Goal: Task Accomplishment & Management: Manage account settings

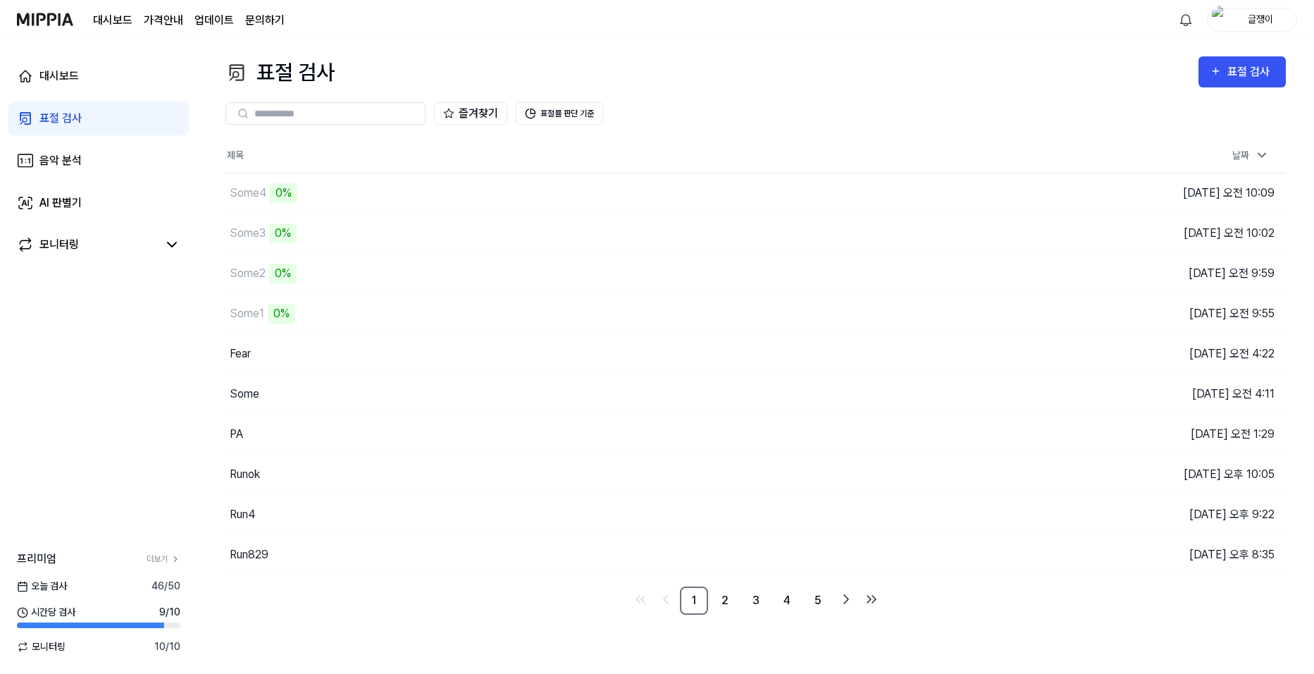
click at [32, 22] on img at bounding box center [45, 19] width 56 height 39
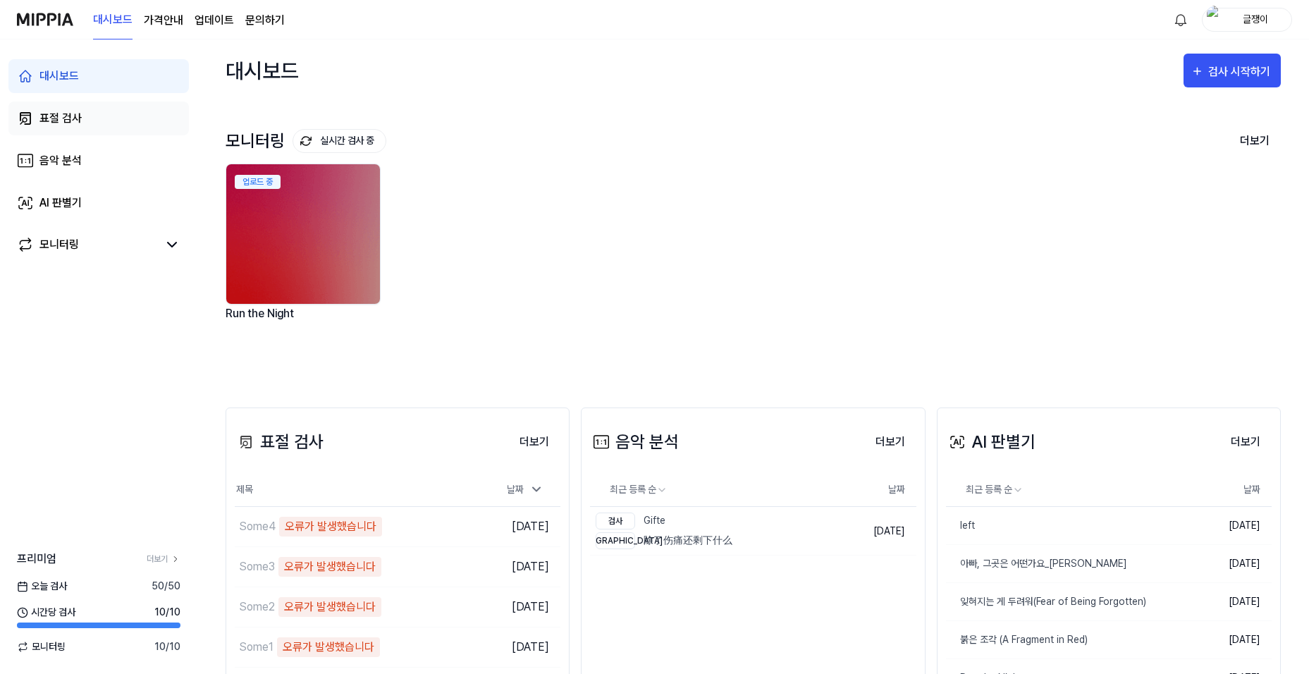
click at [66, 121] on div "표절 검사" at bounding box center [60, 118] width 42 height 17
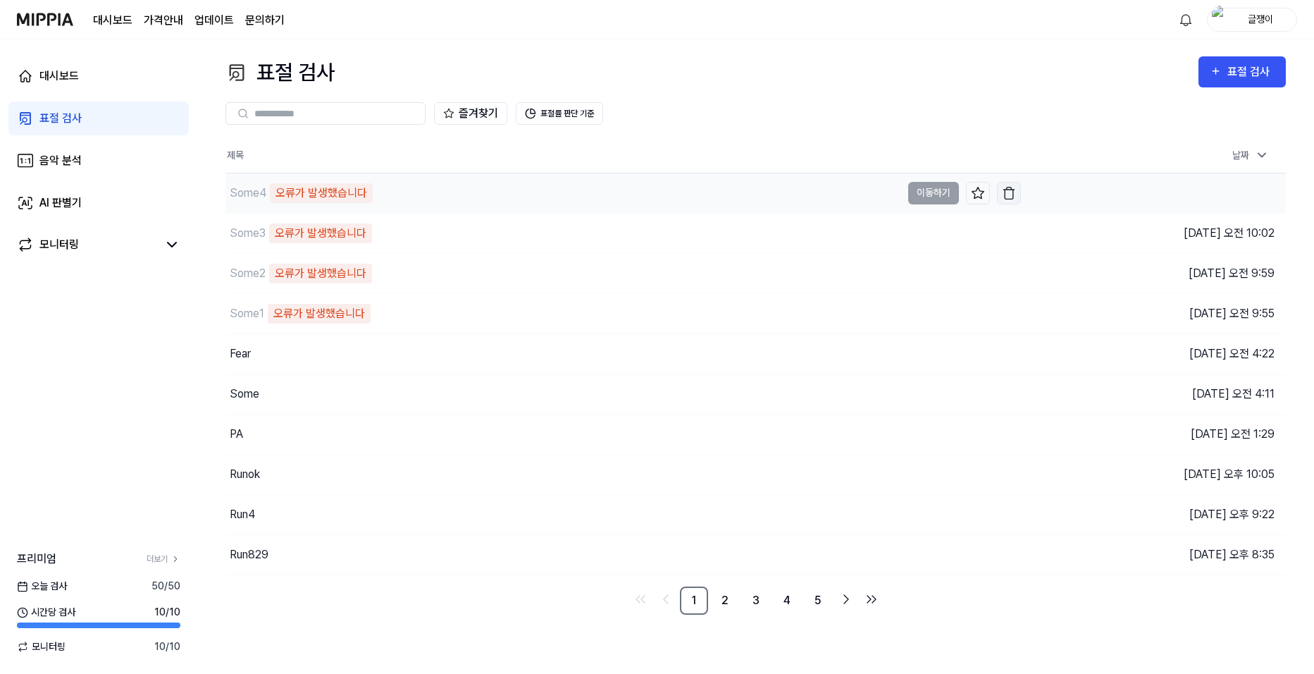
click at [1006, 192] on img "button" at bounding box center [1009, 193] width 14 height 14
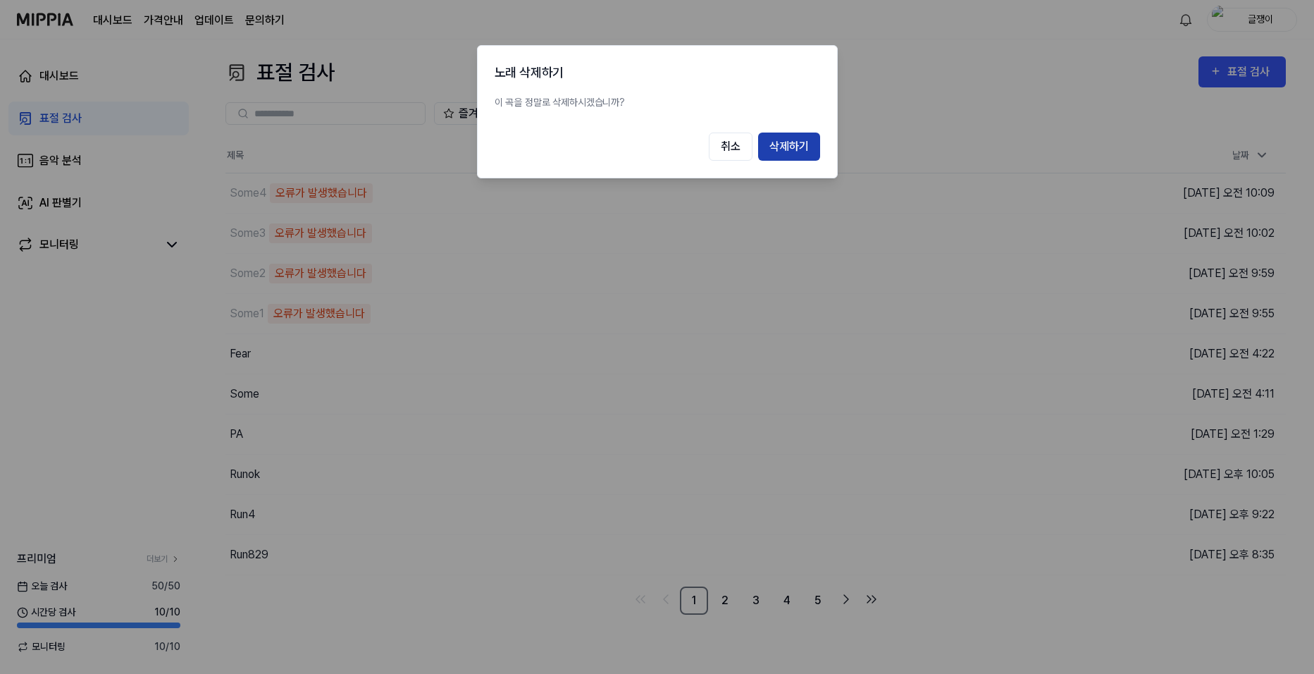
click at [793, 142] on button "삭제하기" at bounding box center [789, 146] width 62 height 28
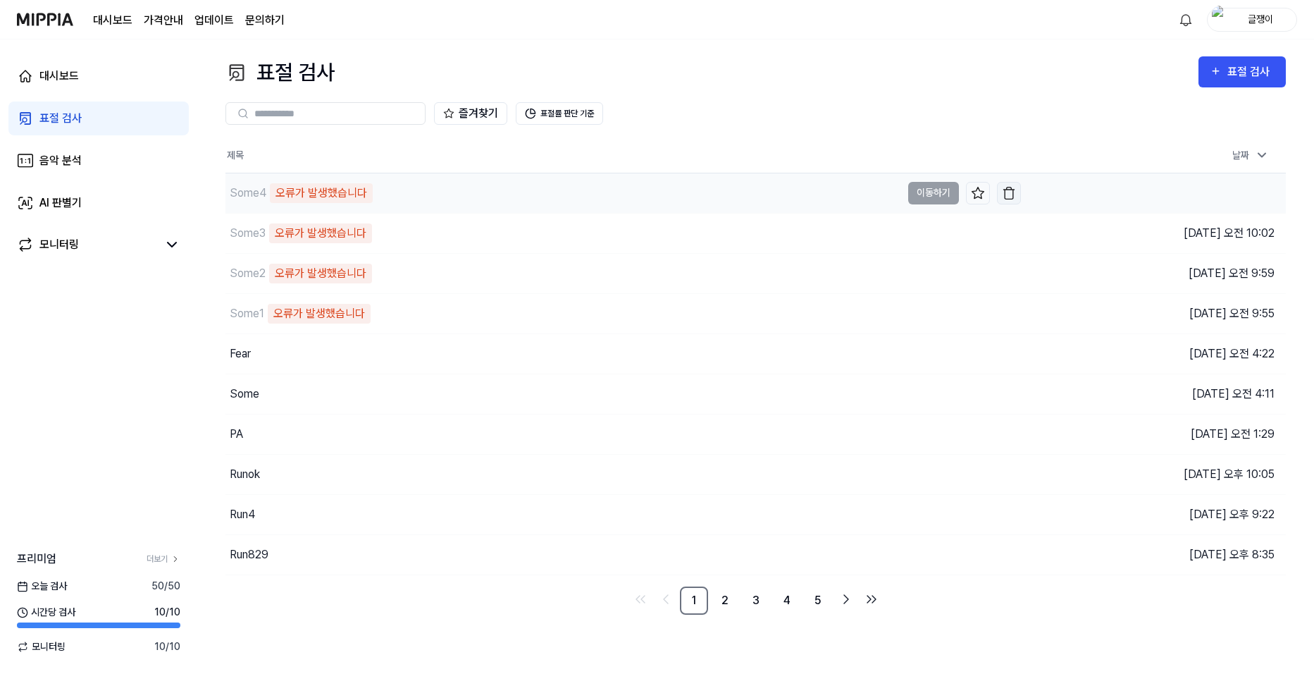
click at [1006, 192] on img "button" at bounding box center [1009, 193] width 14 height 14
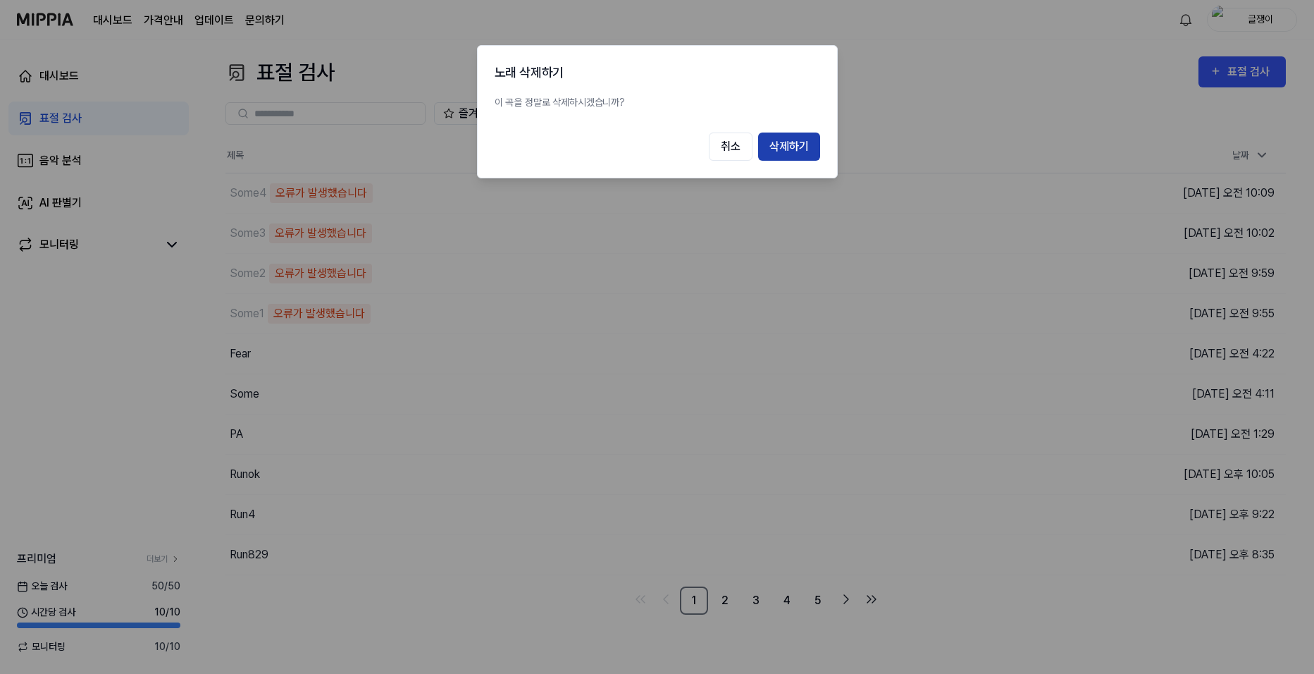
click at [789, 147] on button "삭제하기" at bounding box center [789, 146] width 62 height 28
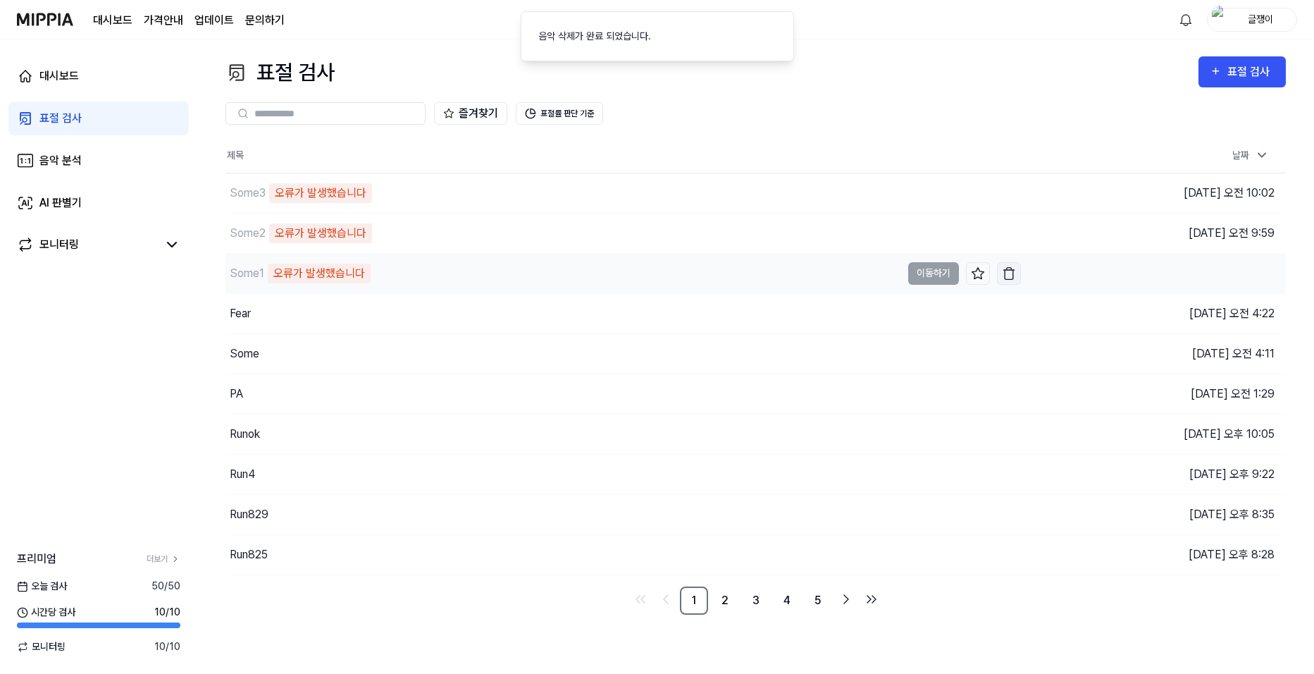
click at [1013, 273] on img "button" at bounding box center [1009, 273] width 14 height 14
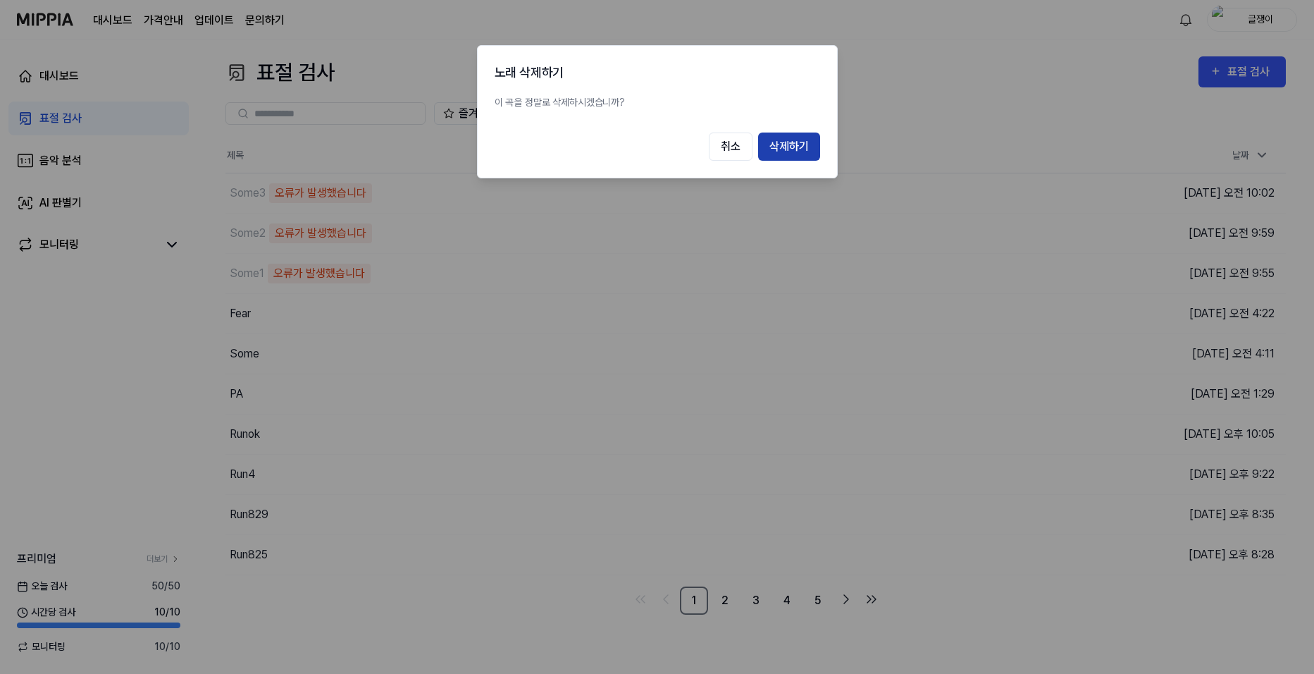
click at [788, 141] on button "삭제하기" at bounding box center [789, 146] width 62 height 28
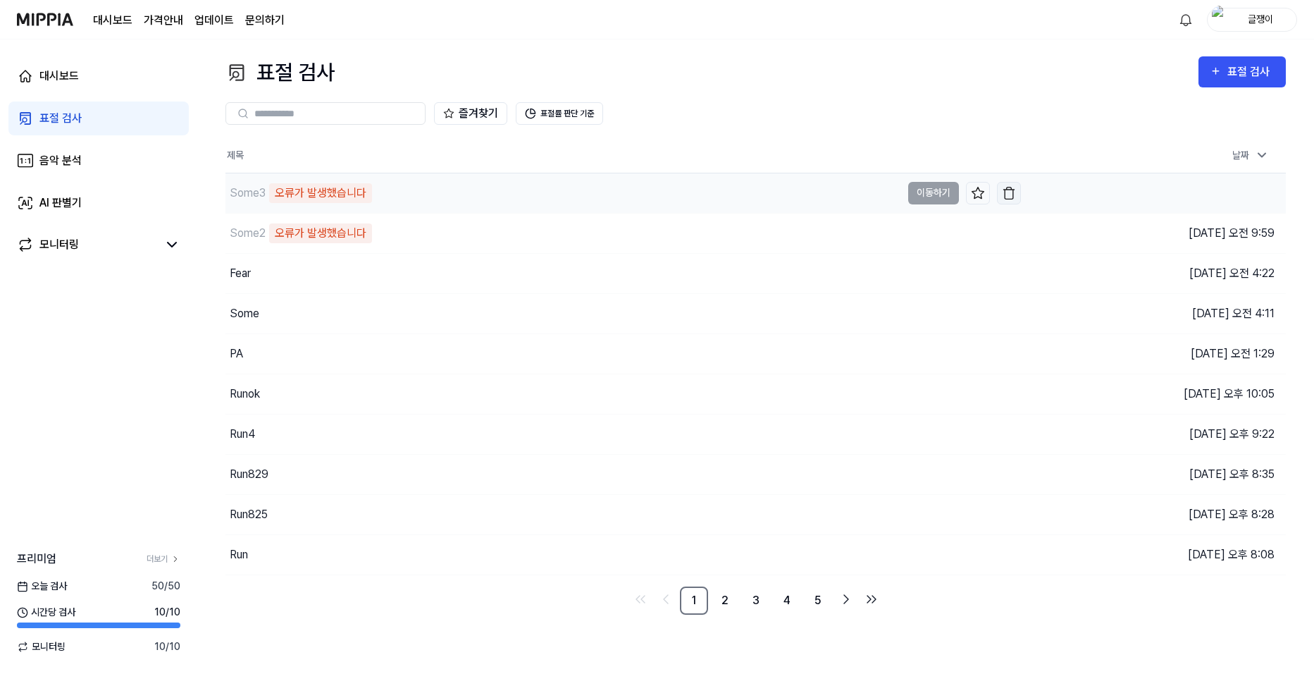
click at [1008, 191] on img "button" at bounding box center [1009, 193] width 14 height 14
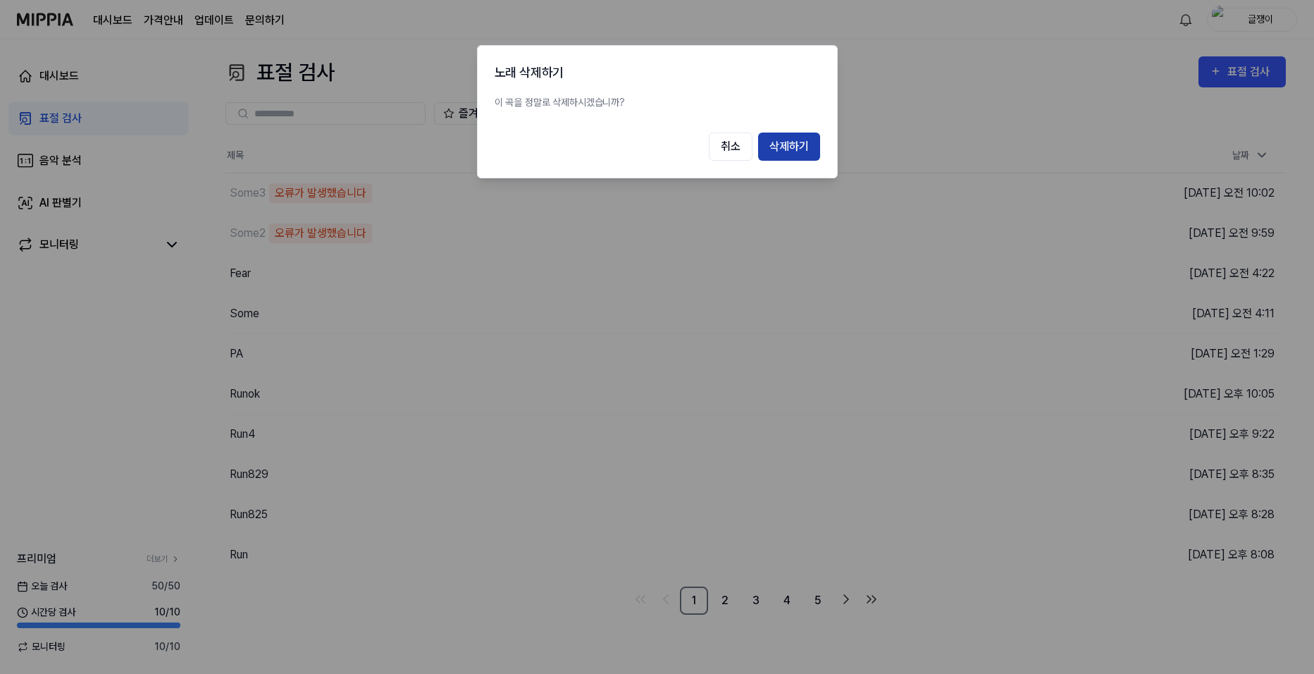
click at [787, 143] on button "삭제하기" at bounding box center [789, 146] width 62 height 28
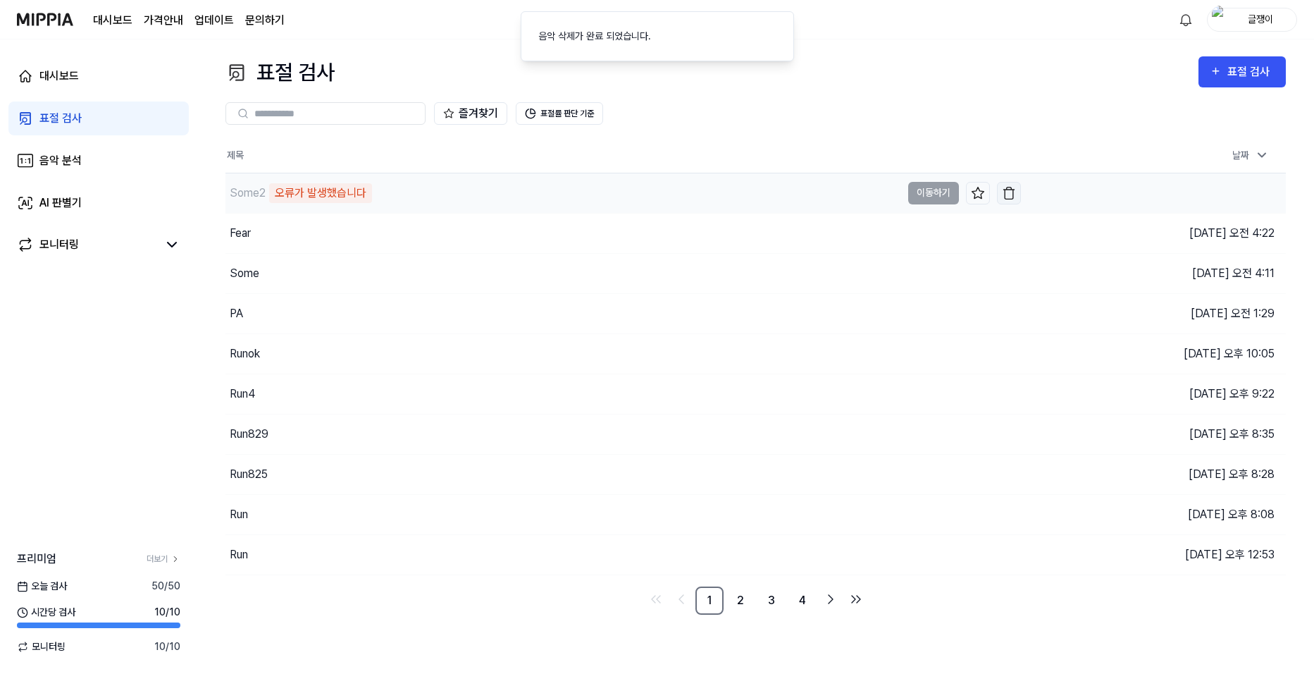
click at [1012, 189] on img "button" at bounding box center [1009, 193] width 14 height 14
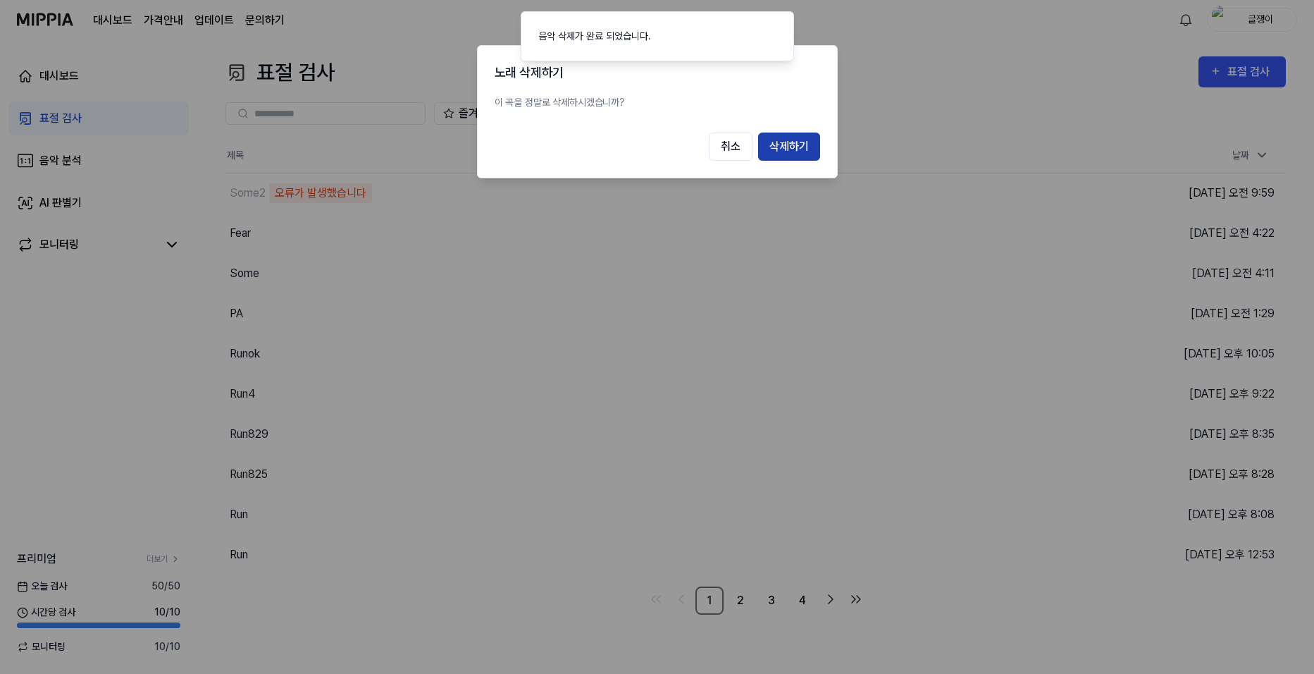
click at [777, 148] on button "삭제하기" at bounding box center [789, 146] width 62 height 28
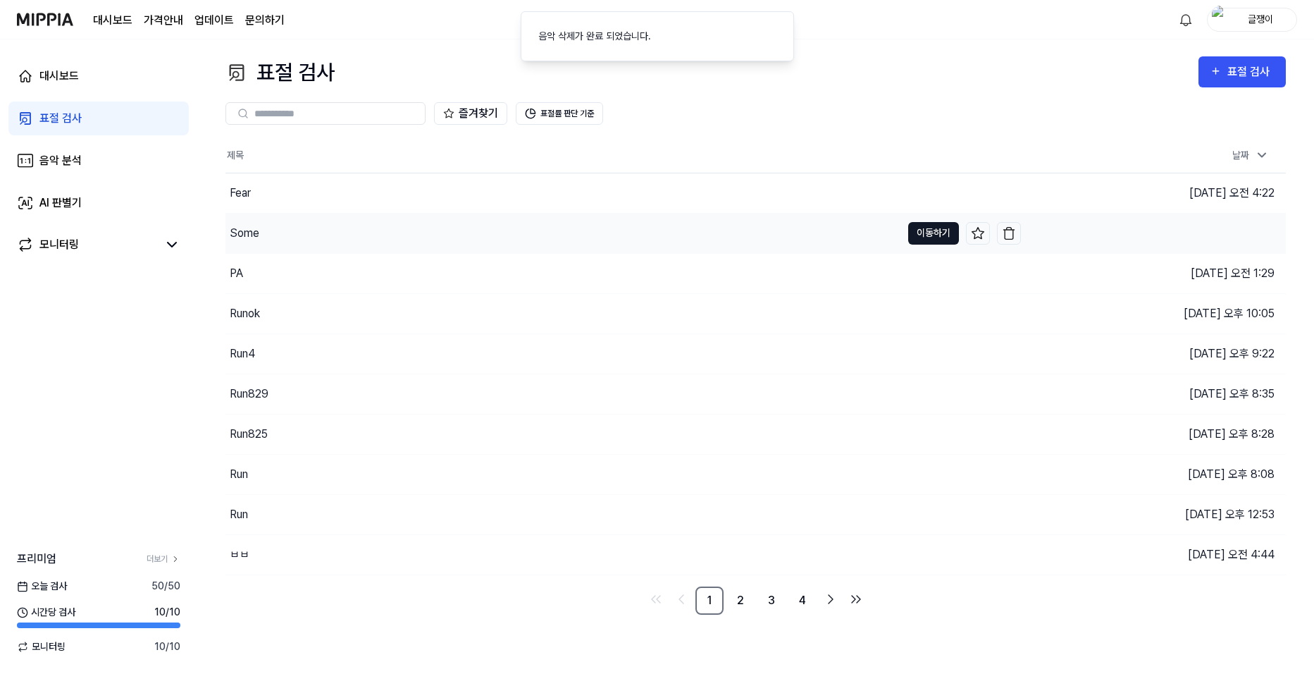
click at [932, 228] on button "이동하기" at bounding box center [933, 233] width 51 height 23
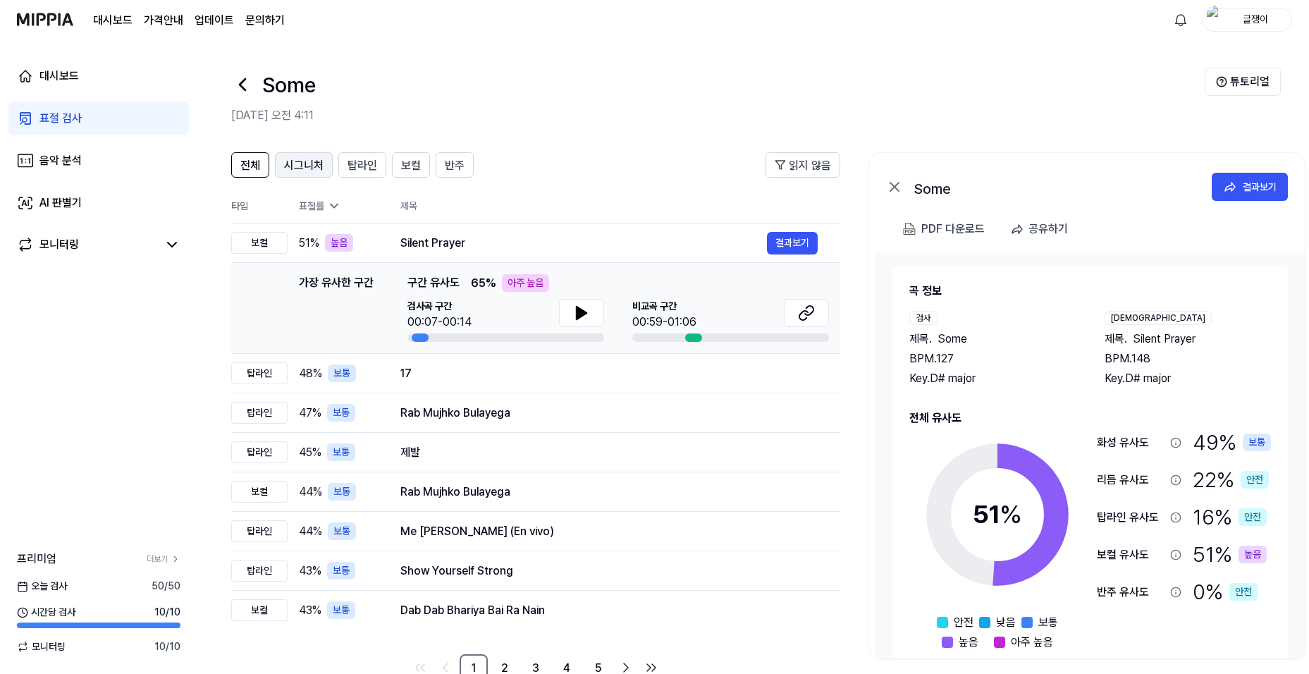
click at [301, 166] on span "시그니처" at bounding box center [303, 165] width 39 height 17
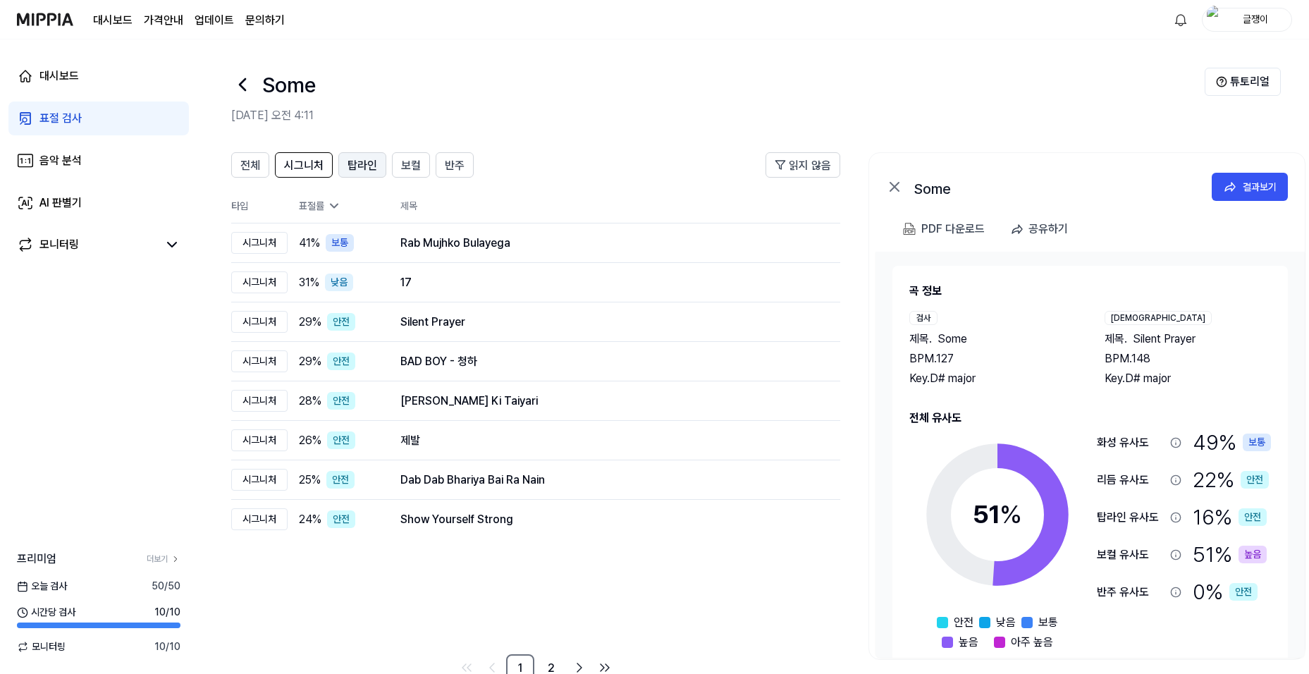
click at [362, 163] on span "탑라인" at bounding box center [362, 165] width 30 height 17
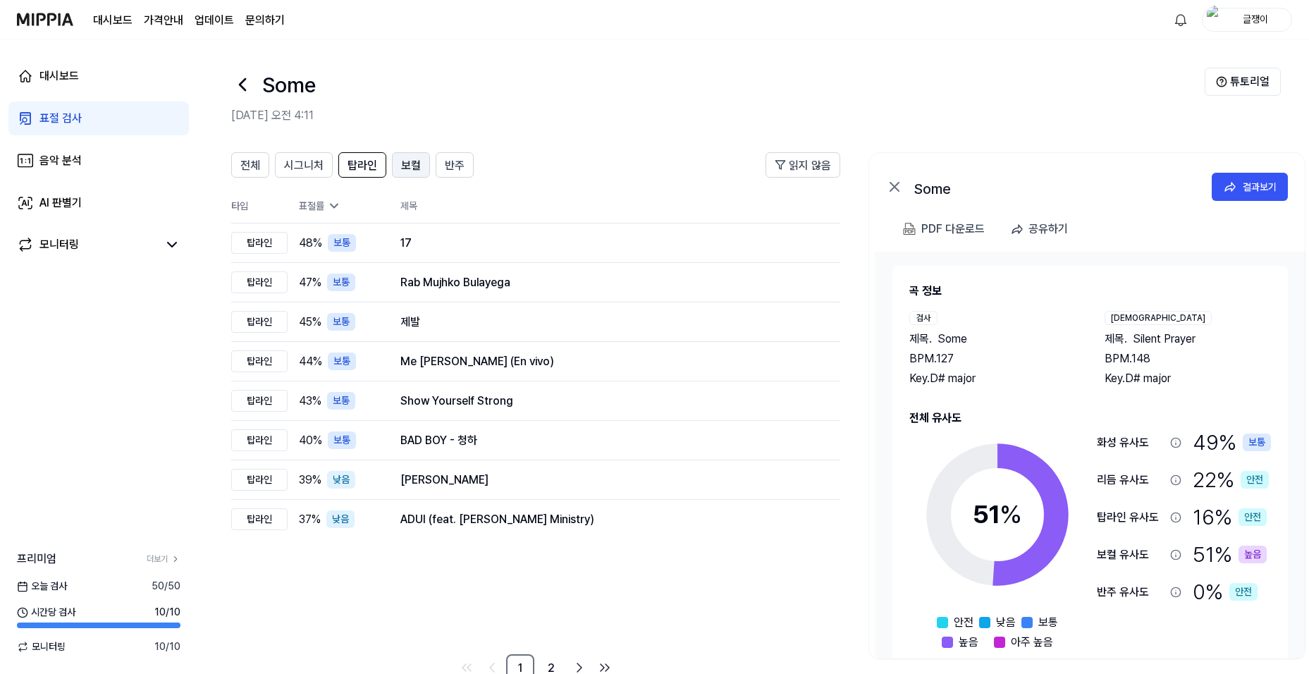
click at [405, 161] on span "보컬" at bounding box center [411, 165] width 20 height 17
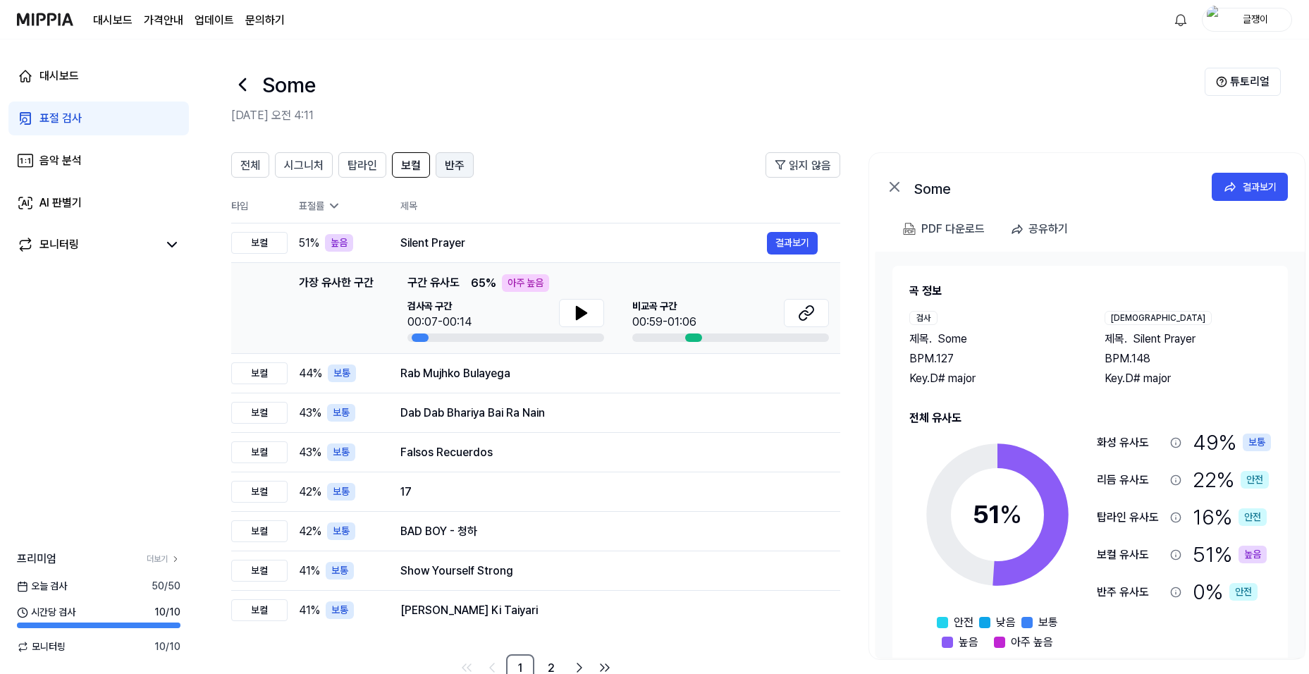
click at [455, 161] on span "반주" at bounding box center [455, 165] width 20 height 17
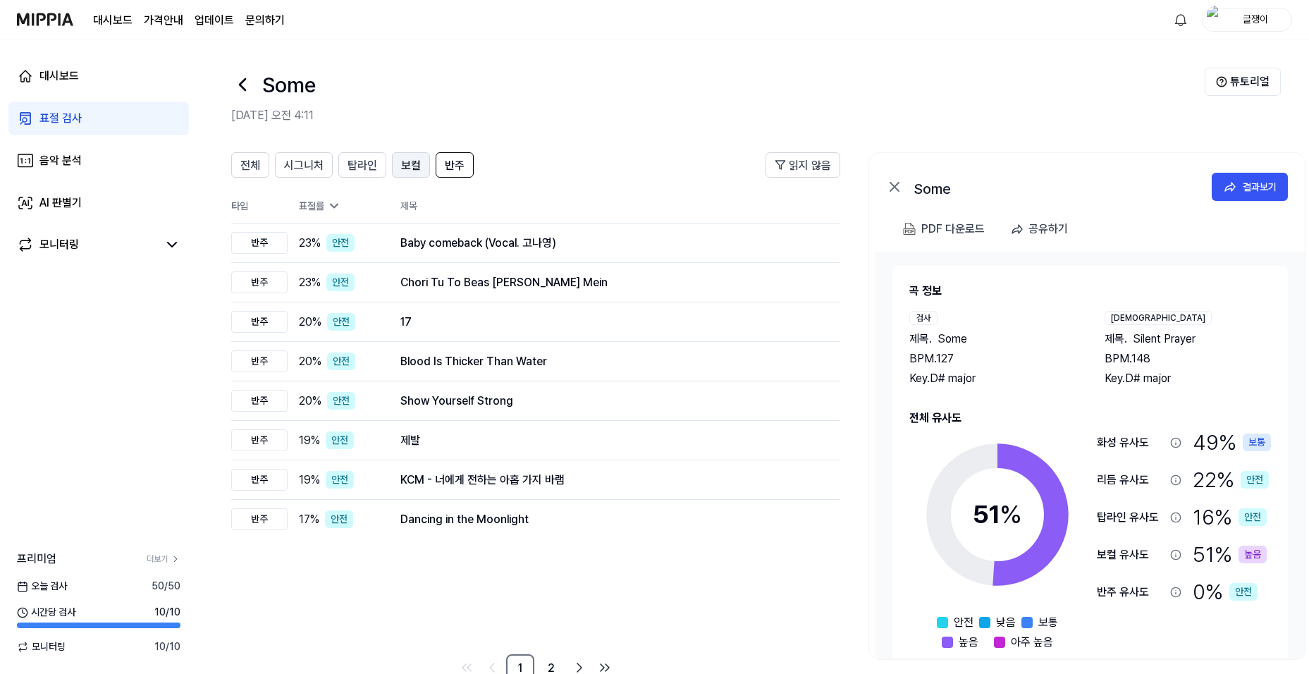
click at [405, 168] on span "보컬" at bounding box center [411, 165] width 20 height 17
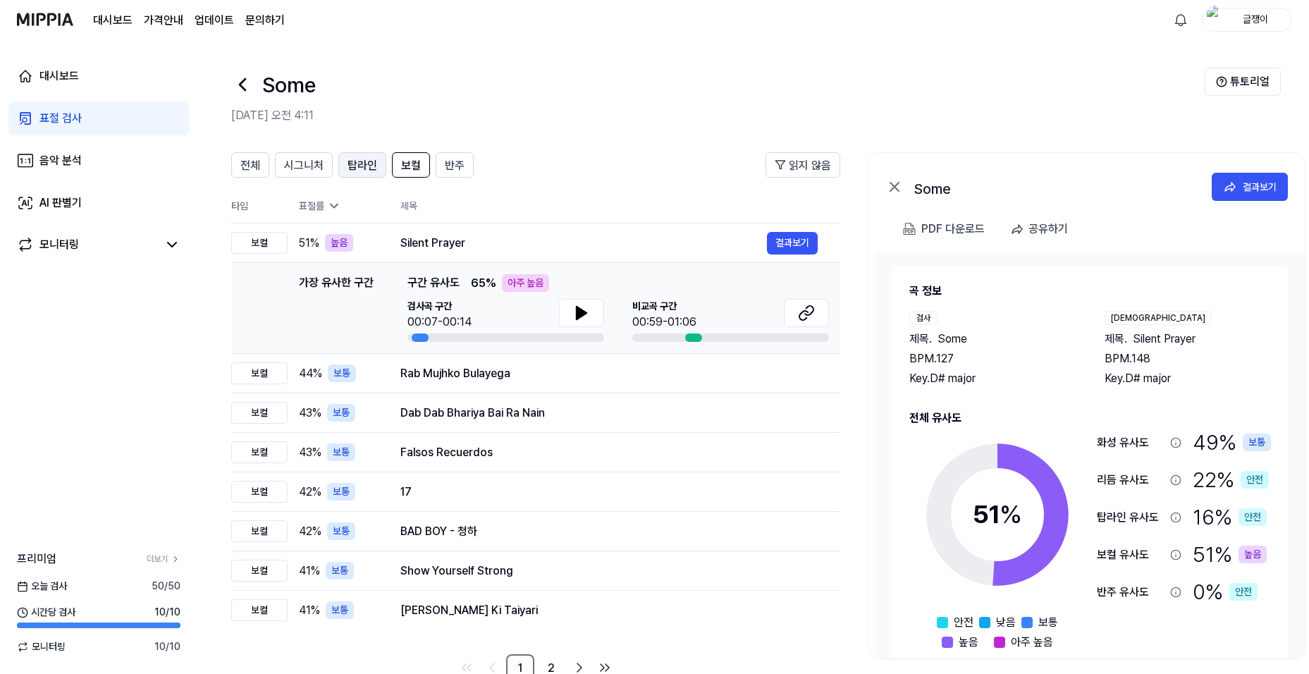
click at [362, 166] on span "탑라인" at bounding box center [362, 165] width 30 height 17
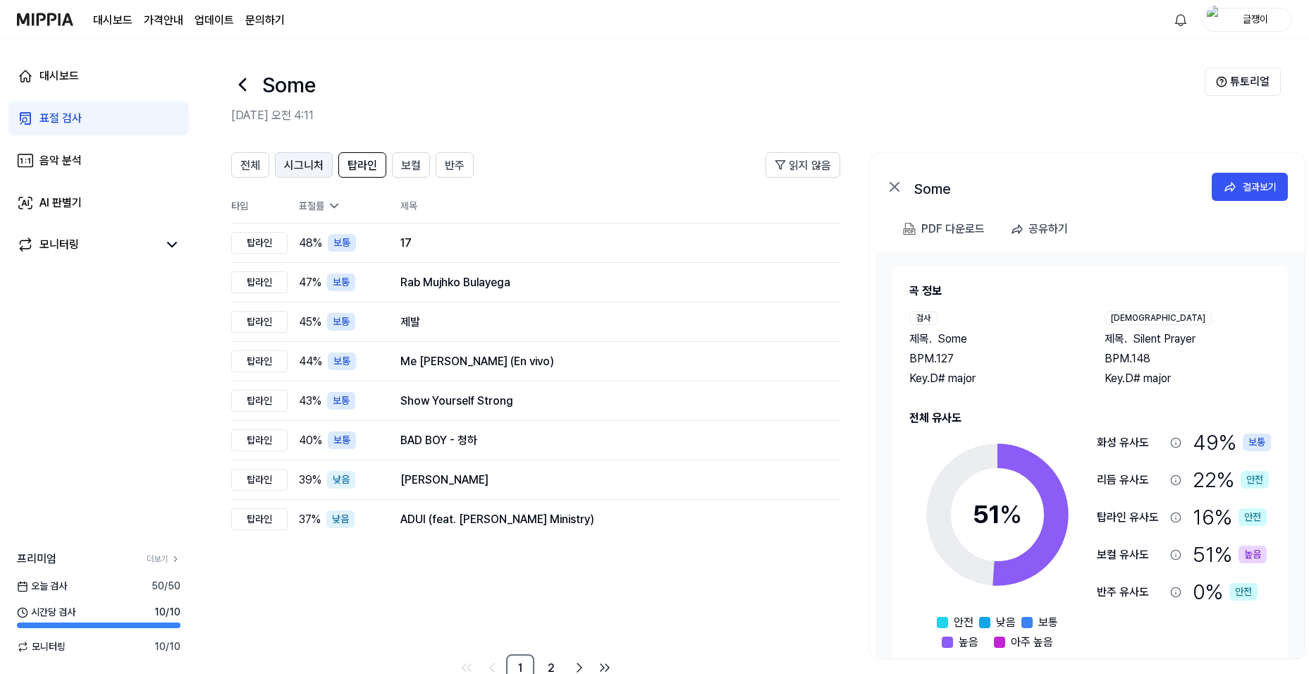
click at [311, 173] on span "시그니처" at bounding box center [303, 165] width 39 height 17
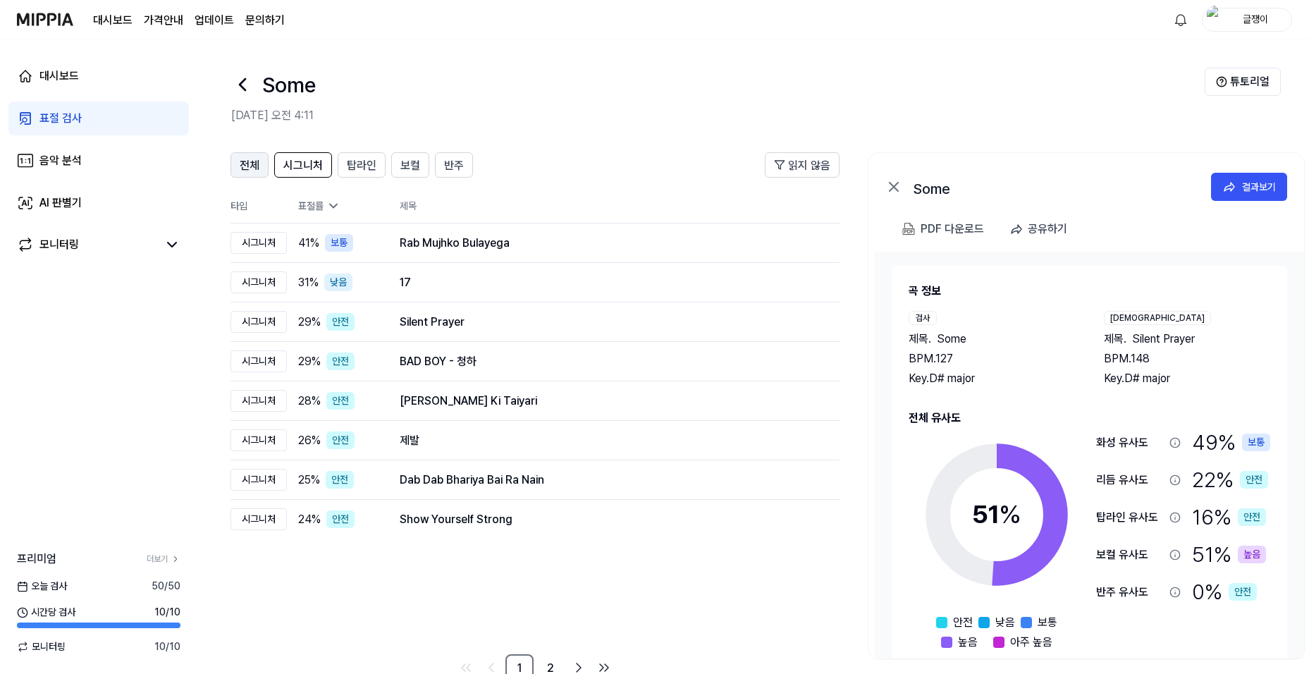
click at [249, 161] on span "전체" at bounding box center [250, 165] width 20 height 17
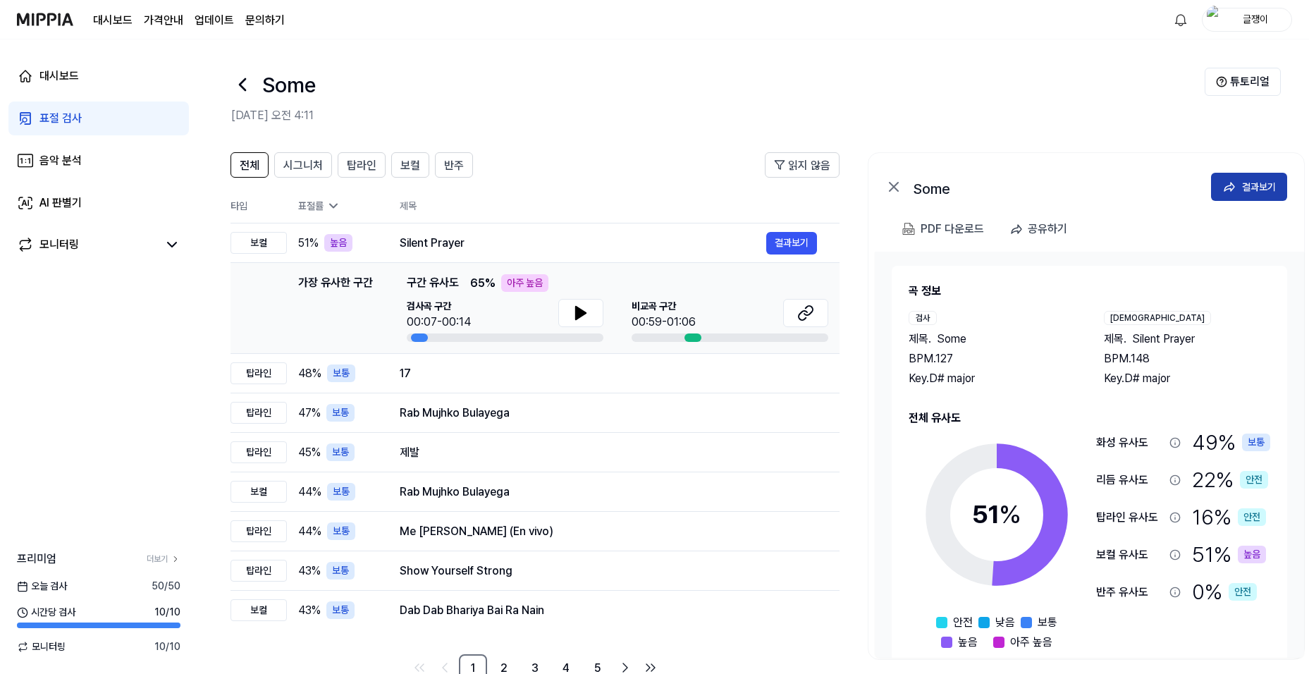
click at [1242, 184] on div "결과보기" at bounding box center [1259, 187] width 34 height 16
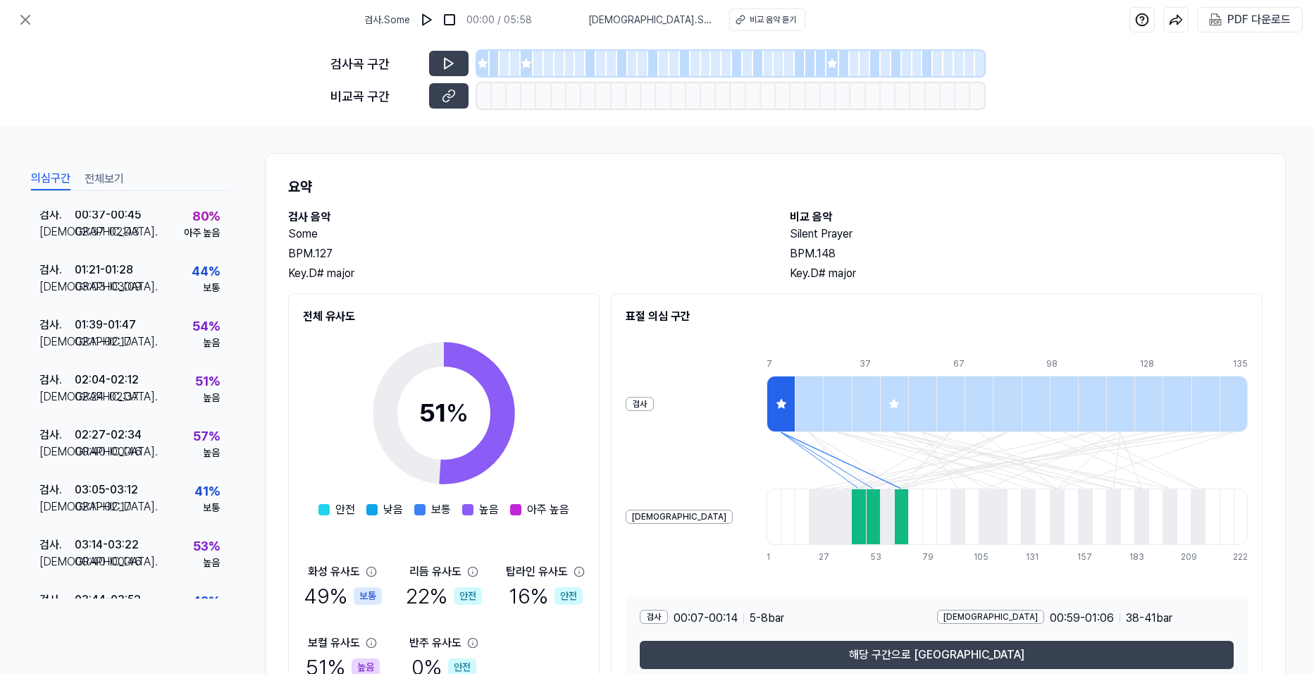
scroll to position [0, 0]
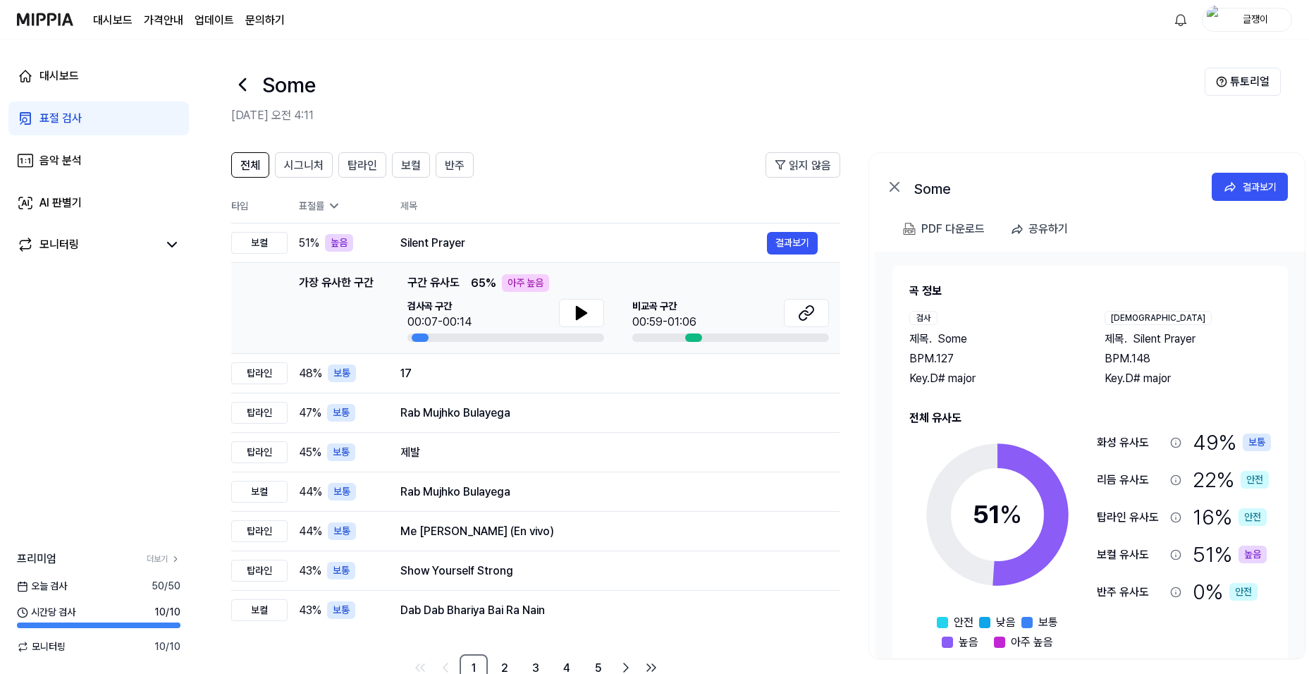
click at [1135, 338] on span "Silent Prayer" at bounding box center [1163, 338] width 63 height 17
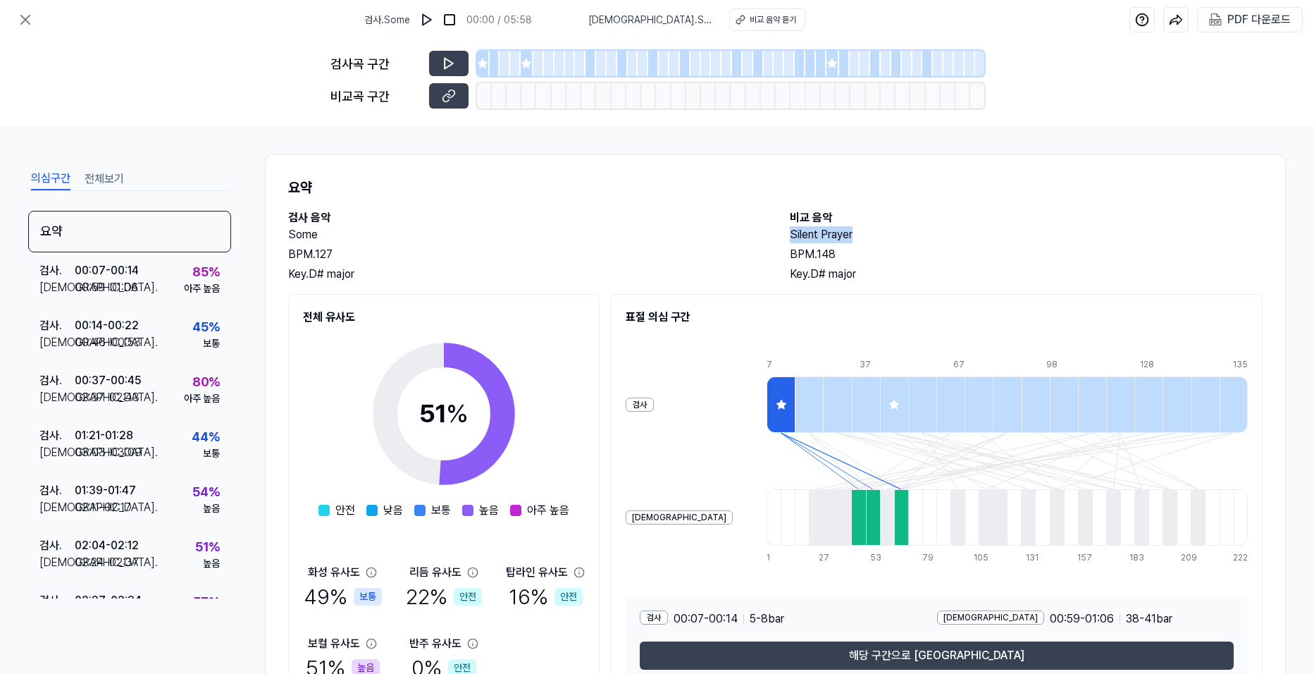
drag, startPoint x: 784, startPoint y: 235, endPoint x: 854, endPoint y: 237, distance: 69.8
click at [854, 237] on div "검사 음악 Some BPM. 127 Key. D# major 비교 음악 Silent Prayer BPM. 148 Key. D# major" at bounding box center [775, 245] width 975 height 73
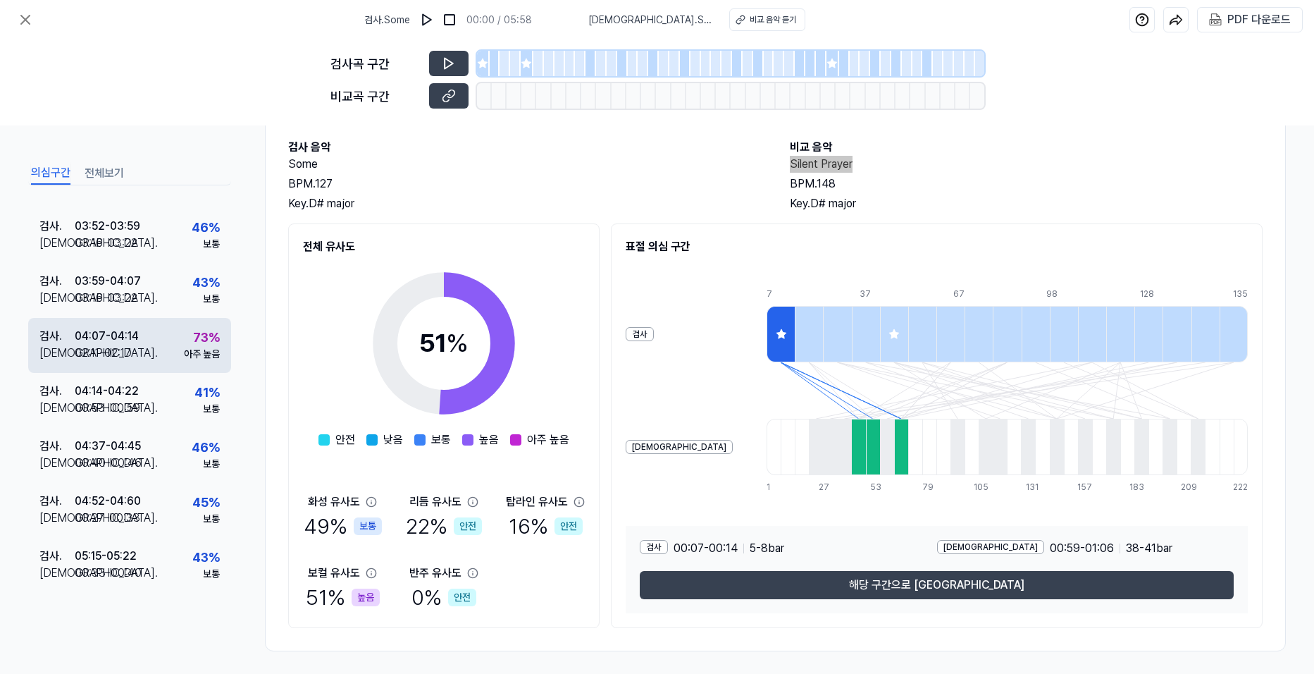
scroll to position [76, 0]
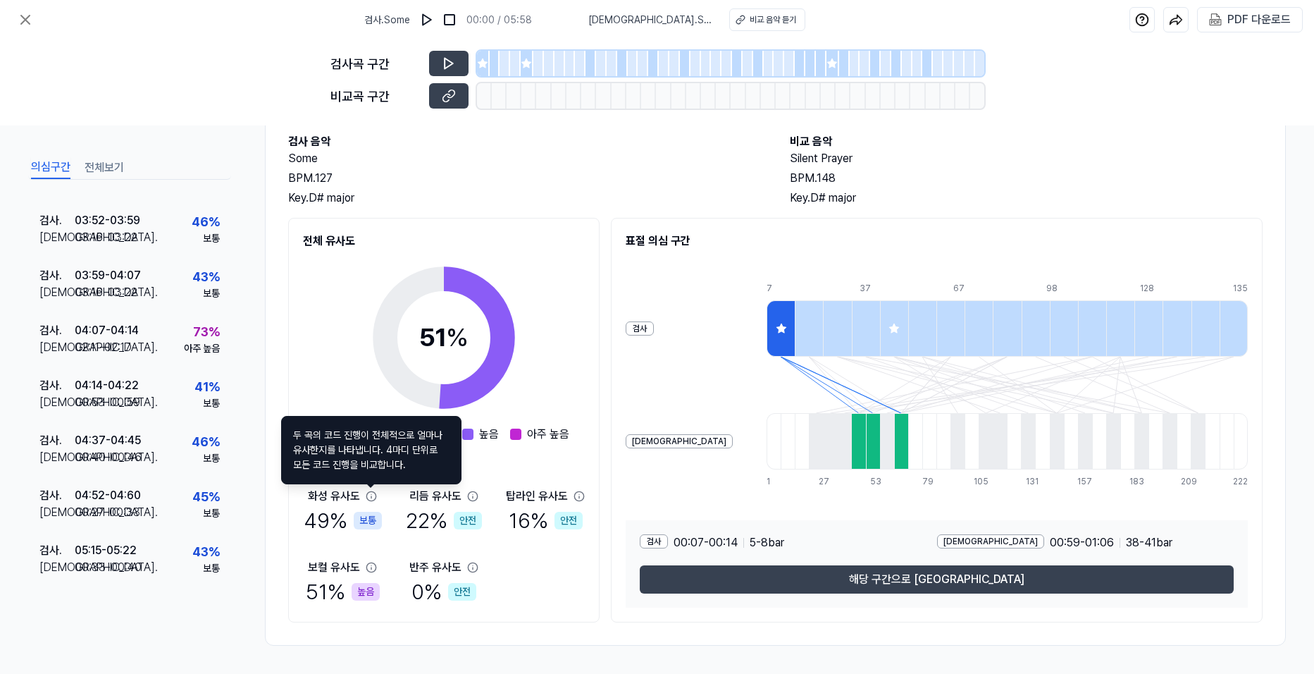
click at [371, 494] on icon at bounding box center [370, 495] width 9 height 9
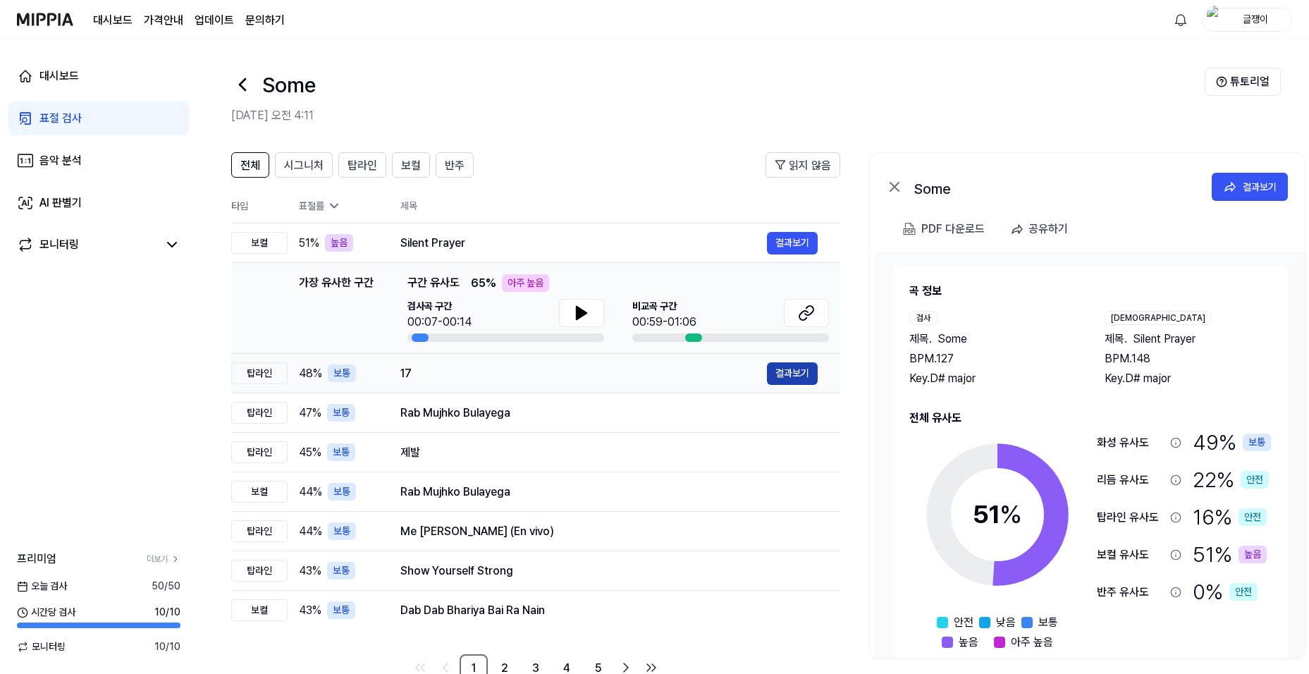
click at [789, 377] on button "결과보기" at bounding box center [792, 373] width 51 height 23
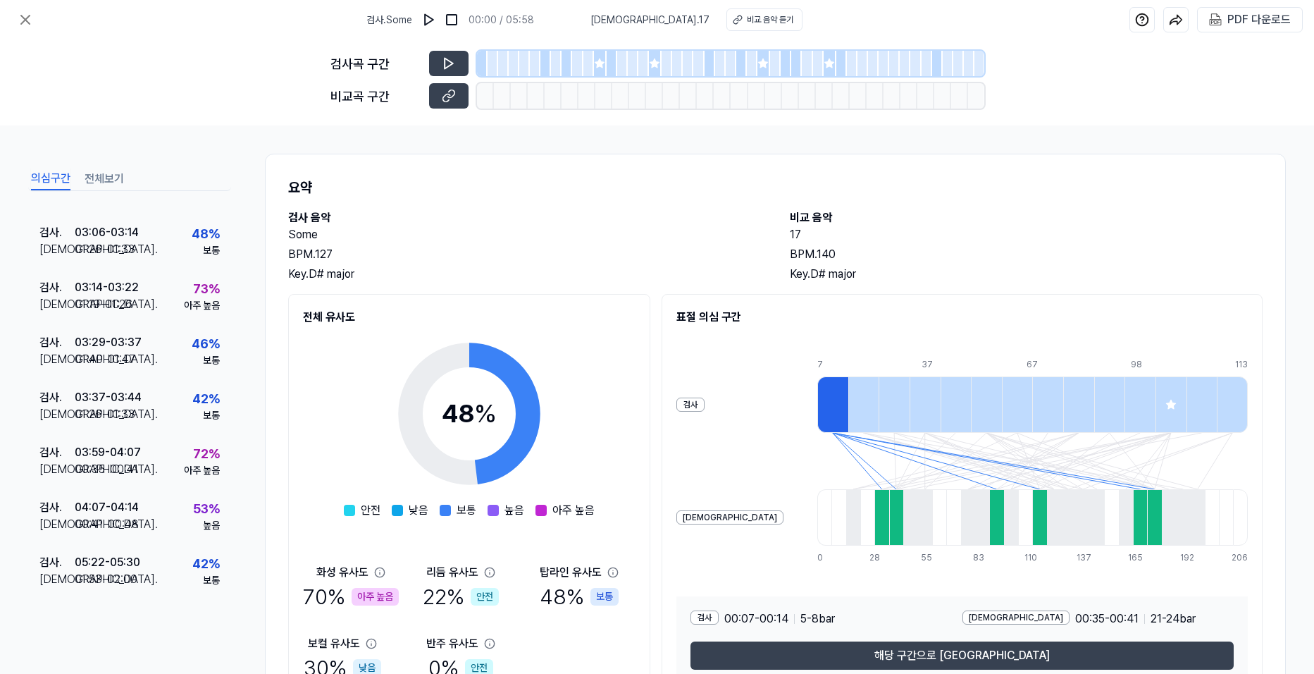
scroll to position [424, 0]
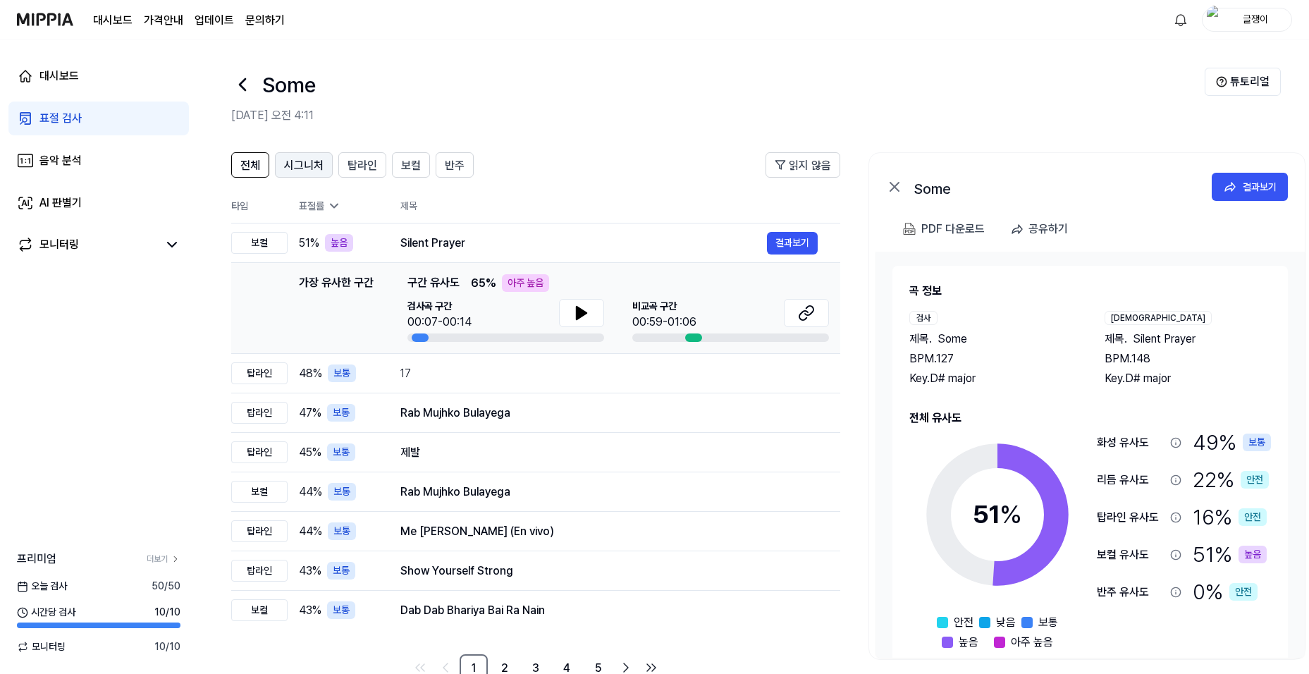
click at [308, 172] on span "시그니처" at bounding box center [303, 165] width 39 height 17
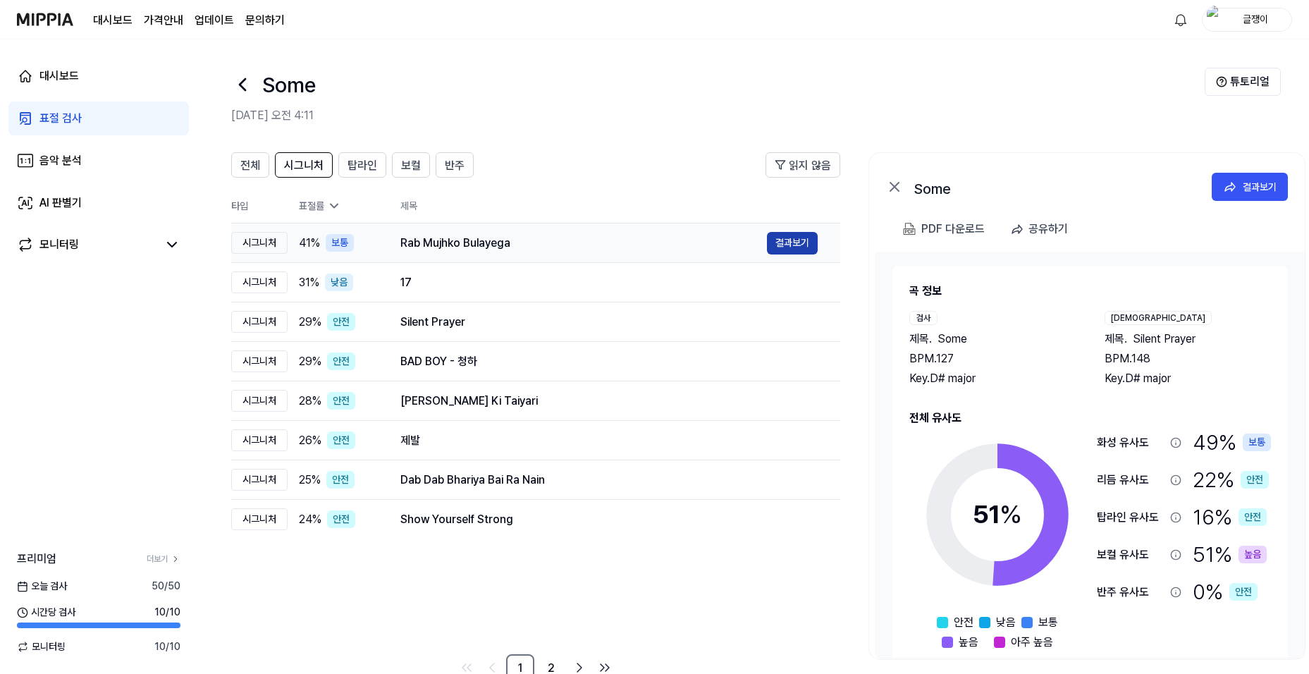
click at [784, 237] on button "결과보기" at bounding box center [792, 243] width 51 height 23
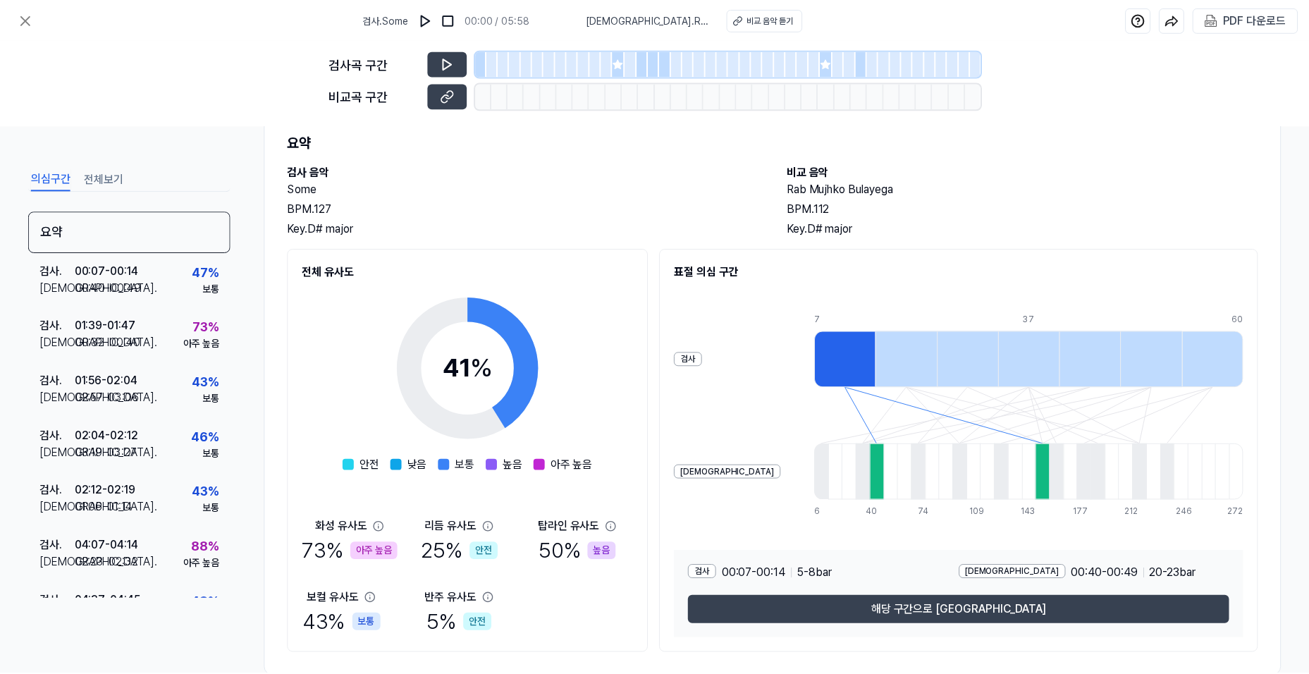
scroll to position [76, 0]
